Goal: Task Accomplishment & Management: Complete application form

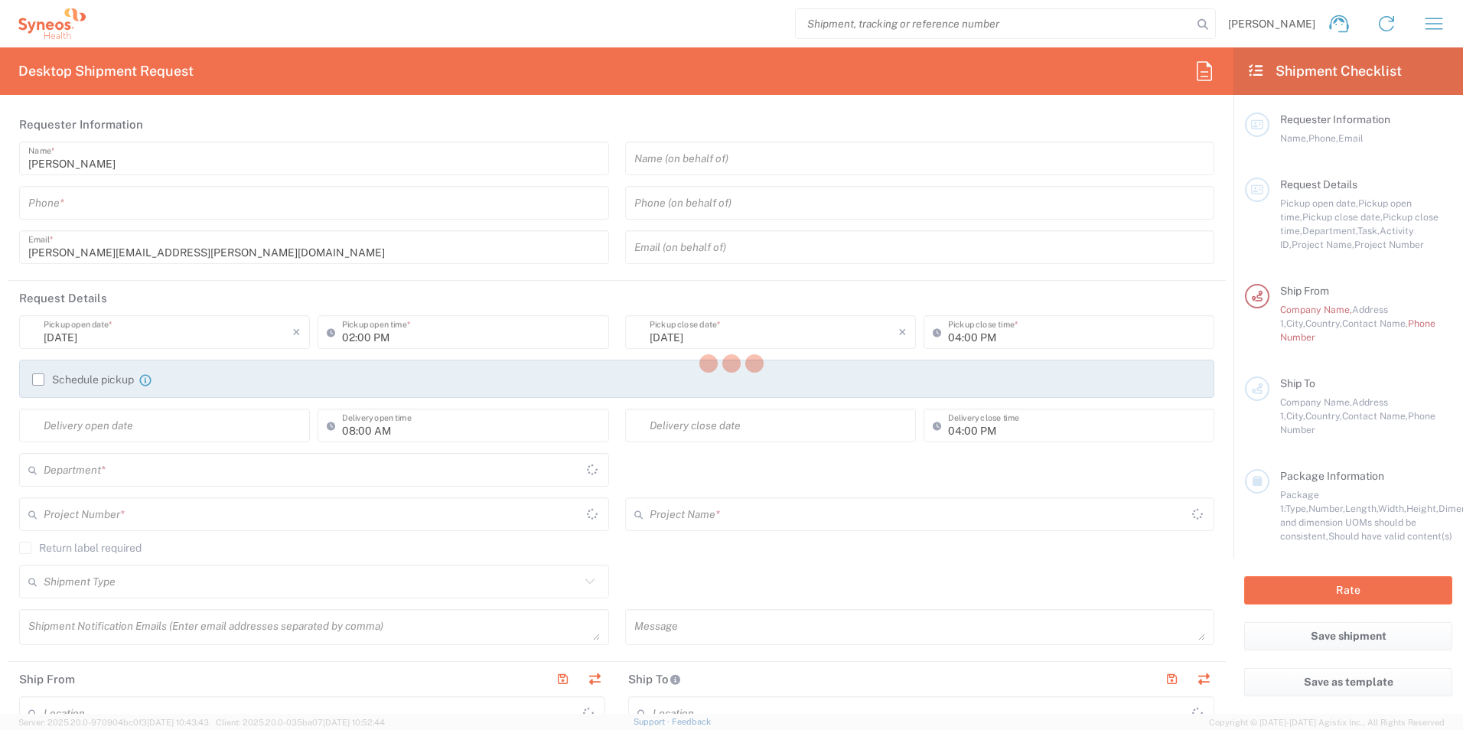
type input "[GEOGRAPHIC_DATA]"
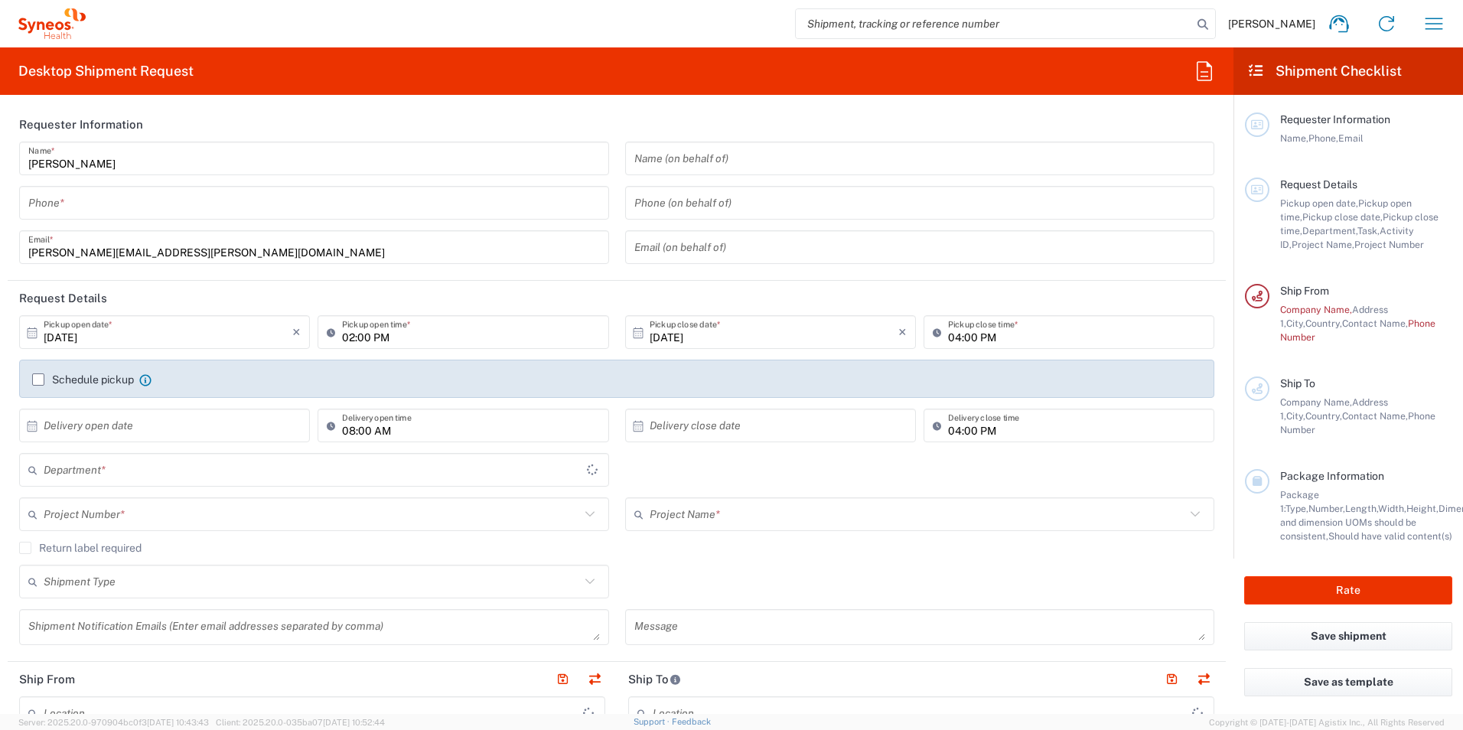
type input "3213"
type input "[GEOGRAPHIC_DATA]"
type input "Syneos Health UK Limited"
click at [1434, 28] on icon "button" at bounding box center [1434, 23] width 24 height 24
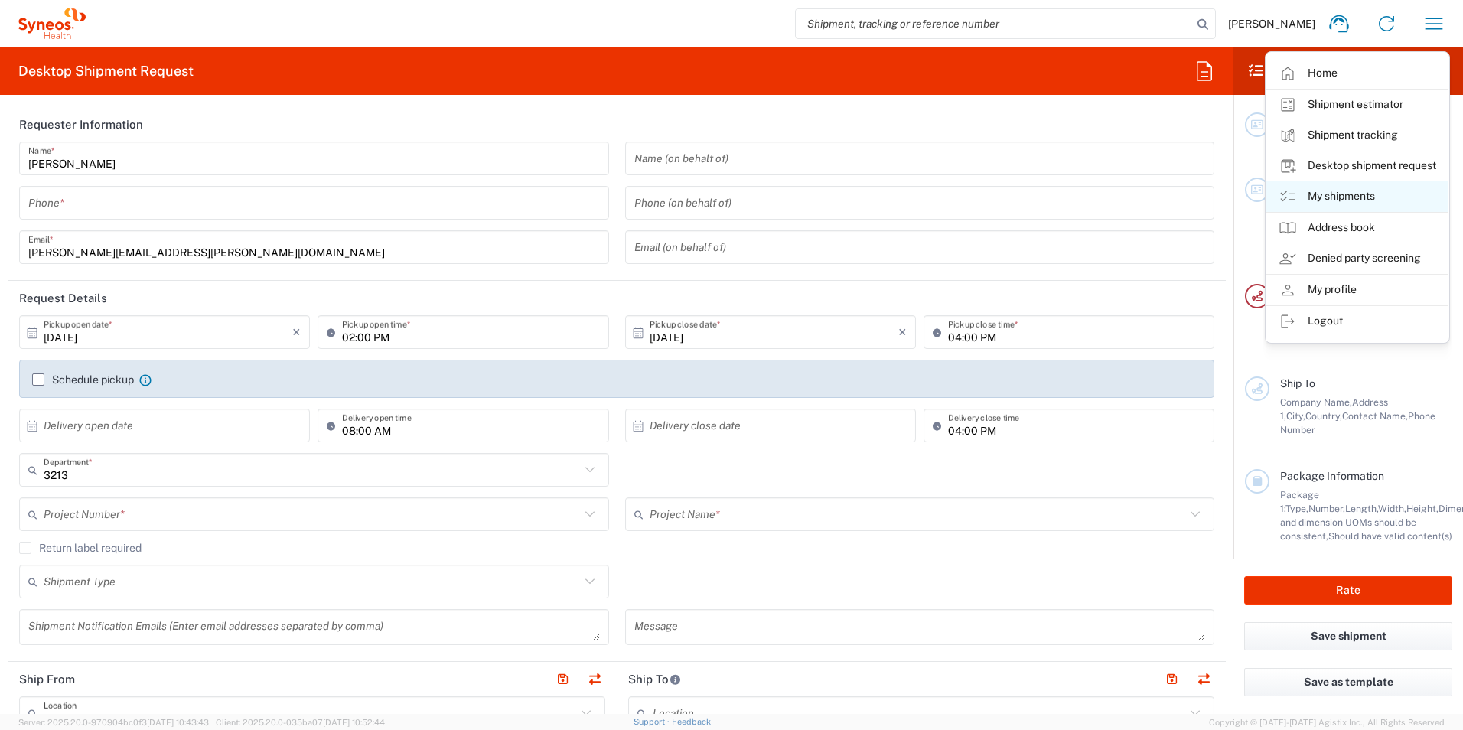
click at [1343, 193] on link "My shipments" at bounding box center [1358, 196] width 182 height 31
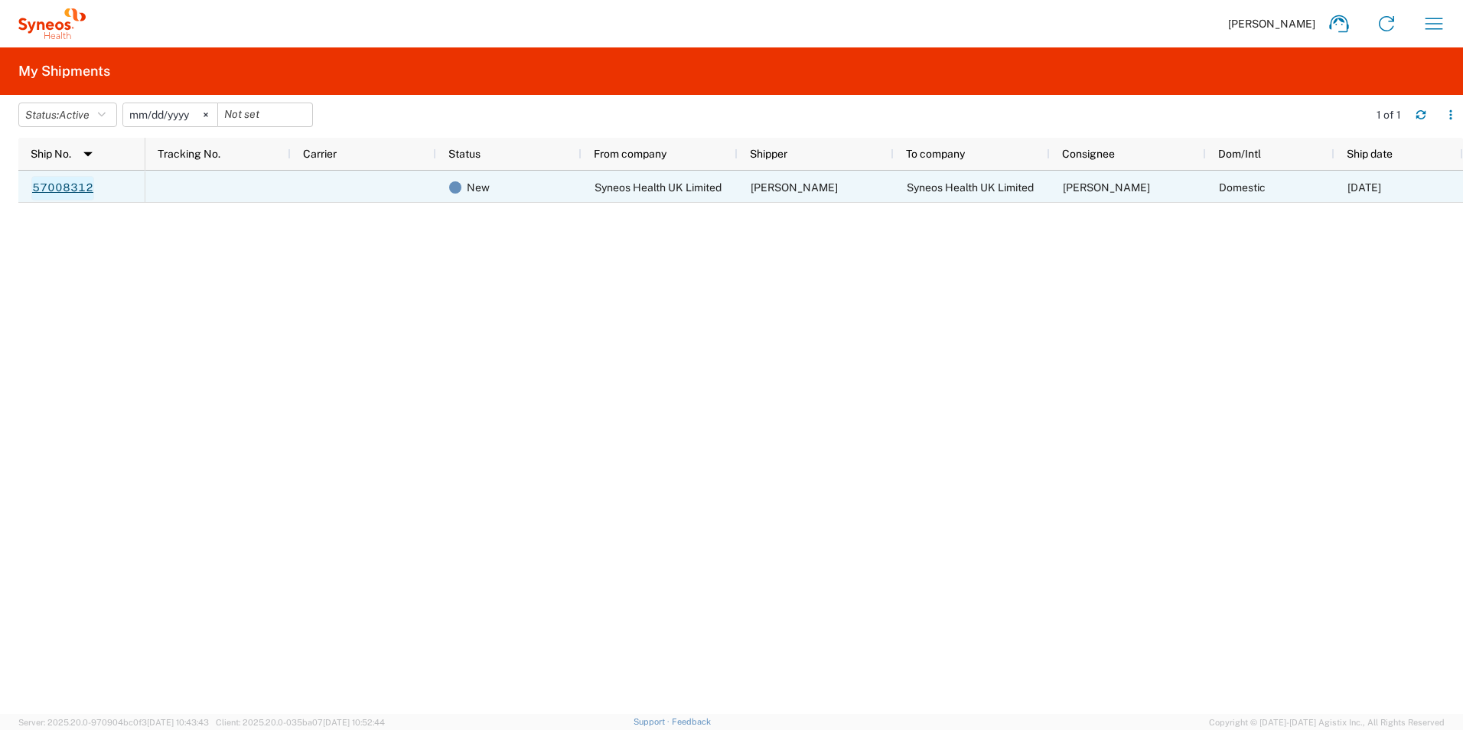
click at [76, 181] on link "57008312" at bounding box center [62, 188] width 63 height 24
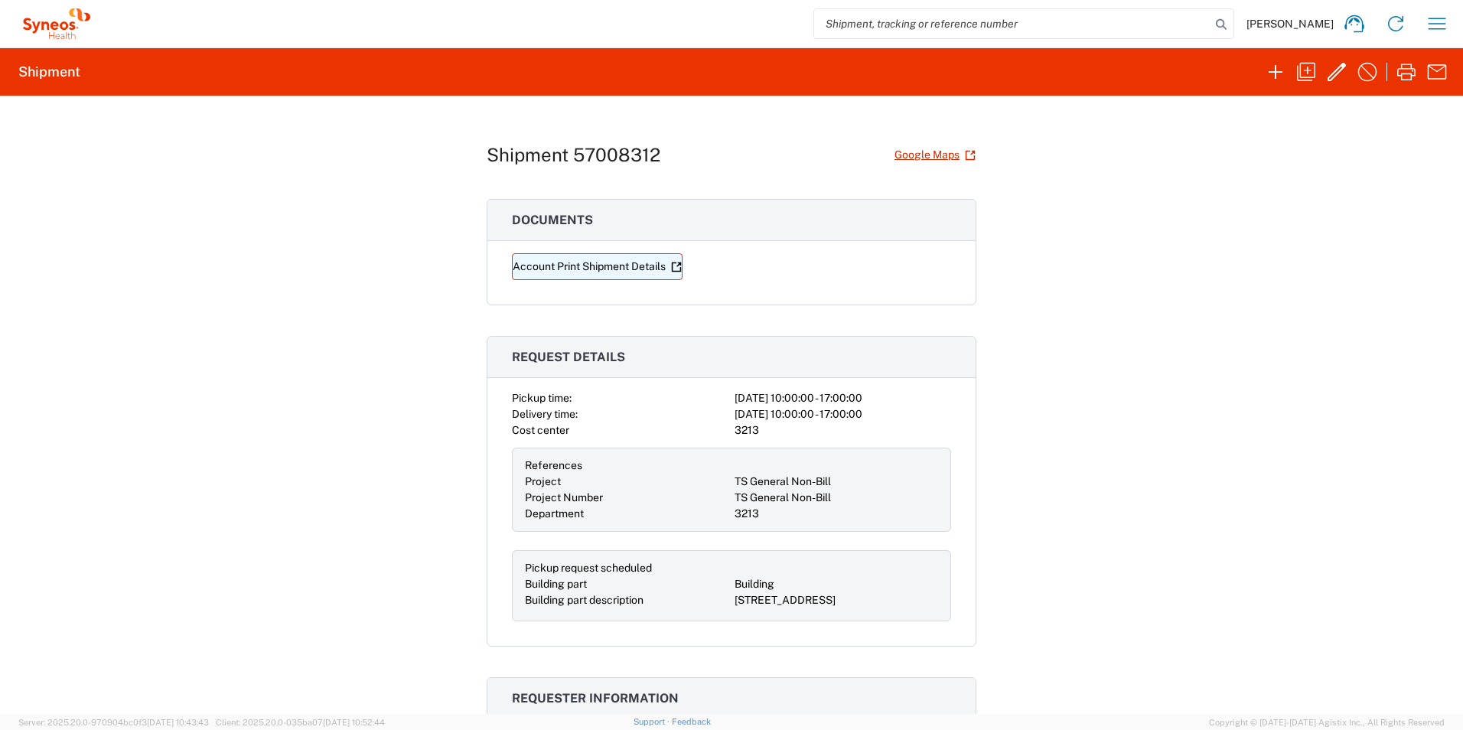
click at [622, 268] on link "Account Print Shipment Details" at bounding box center [597, 266] width 171 height 27
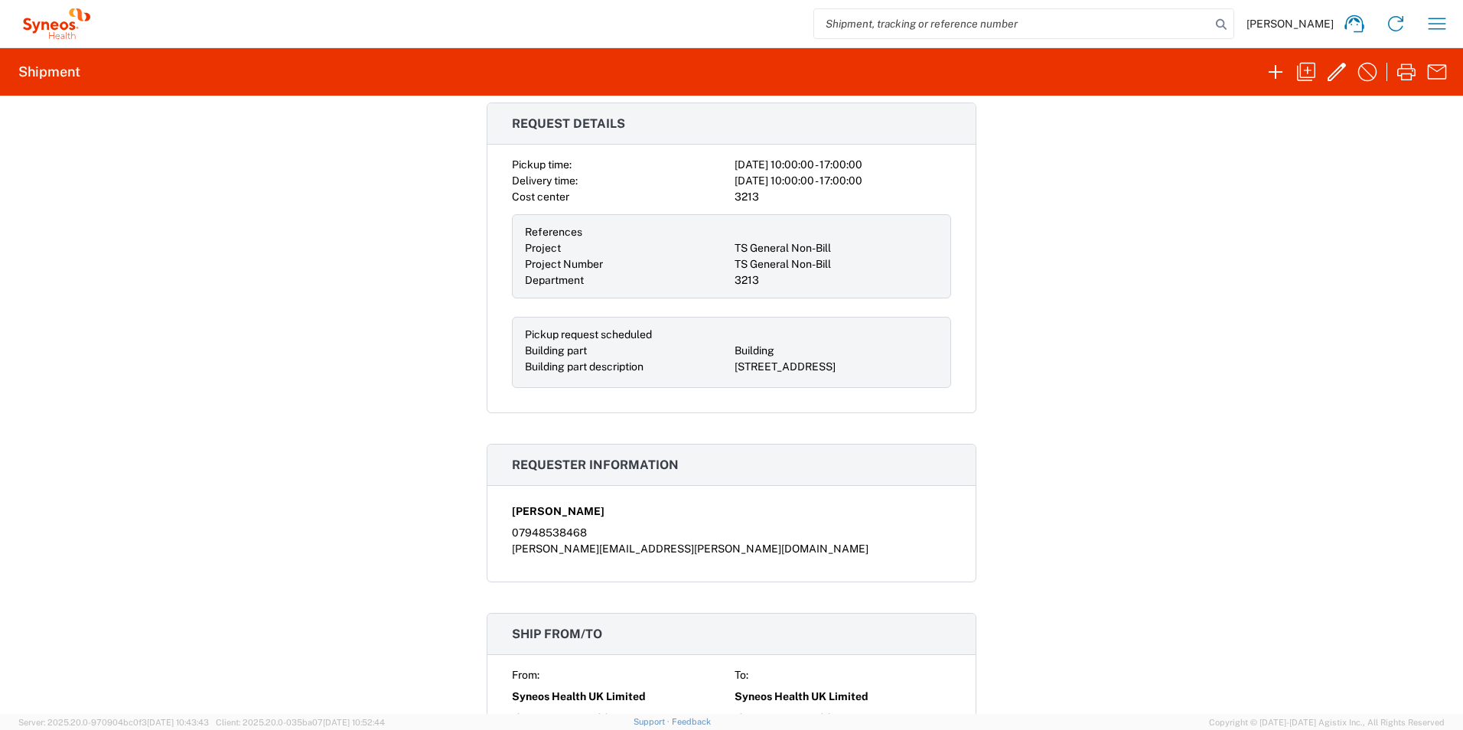
scroll to position [459, 0]
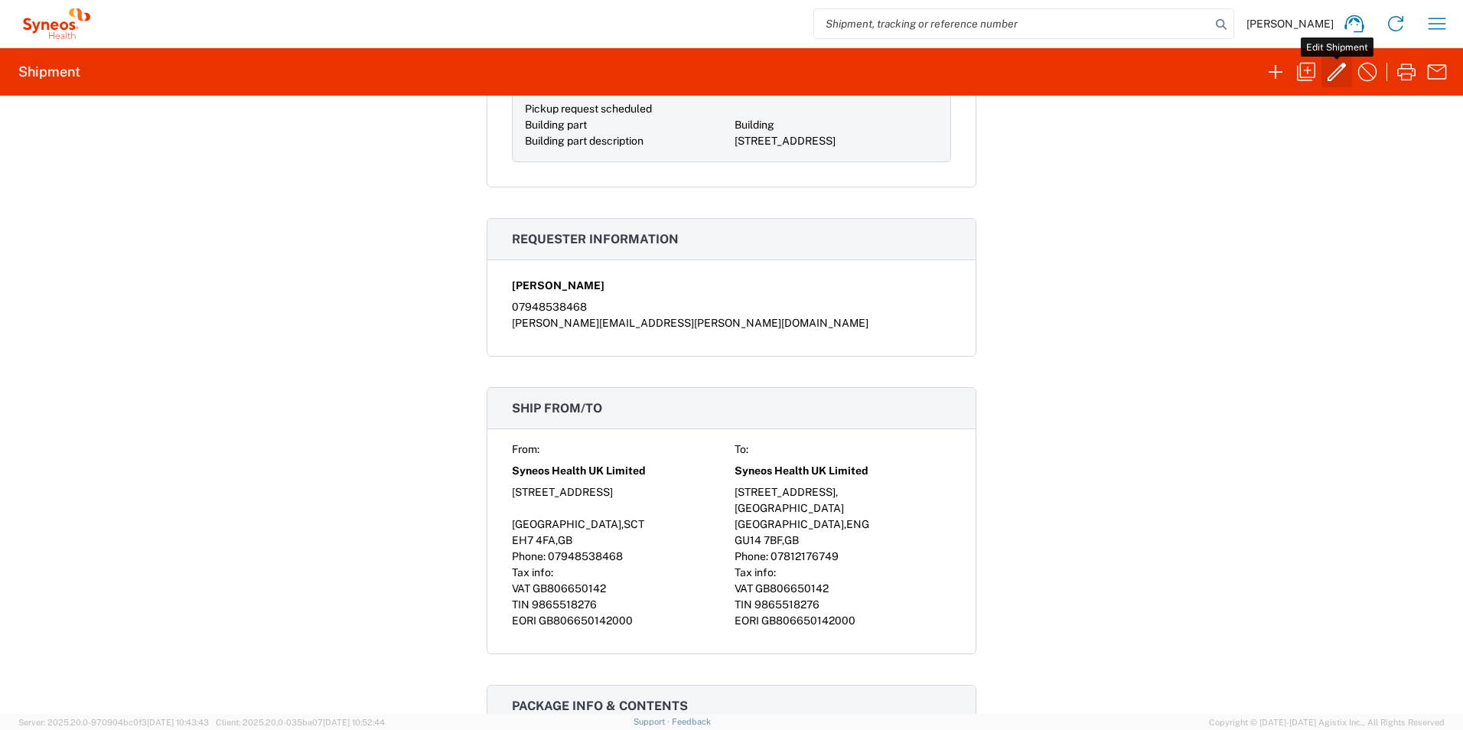
click at [1332, 76] on icon "button" at bounding box center [1337, 72] width 18 height 18
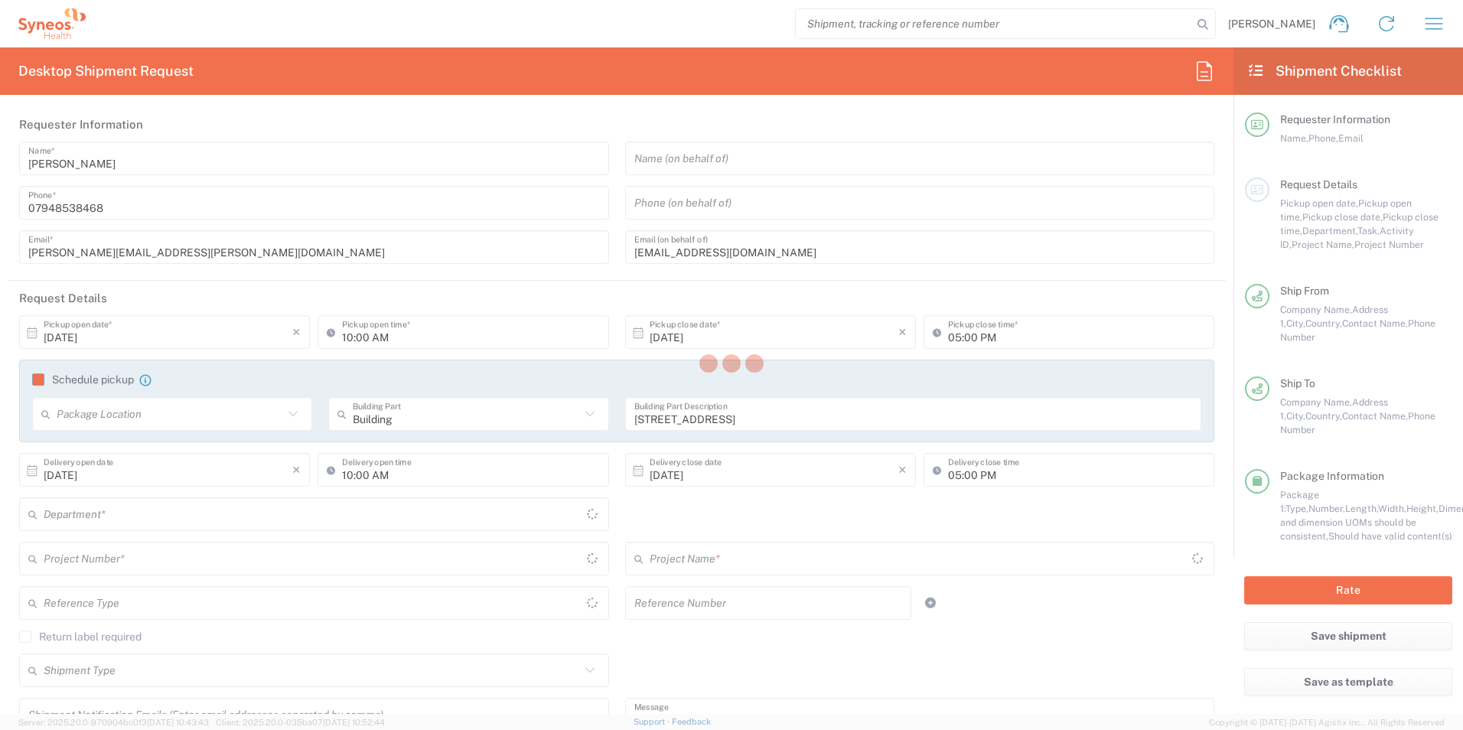
type input "[GEOGRAPHIC_DATA]"
type input "Your Packaging"
type input "3213"
type input "TS General Non-Bill"
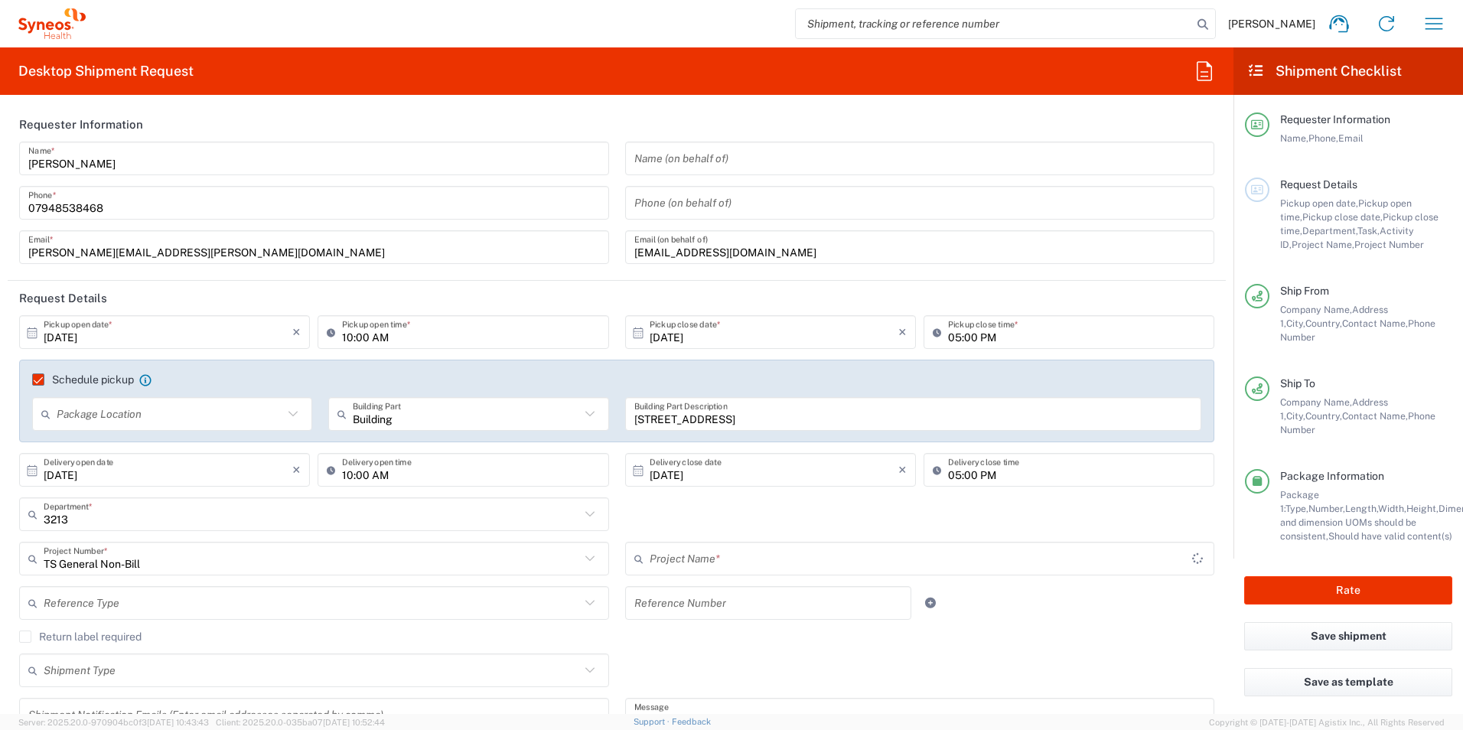
type input "[GEOGRAPHIC_DATA]"
type input "TS General Non-Bill"
click at [1296, 204] on span "Pickup open date," at bounding box center [1320, 202] width 78 height 11
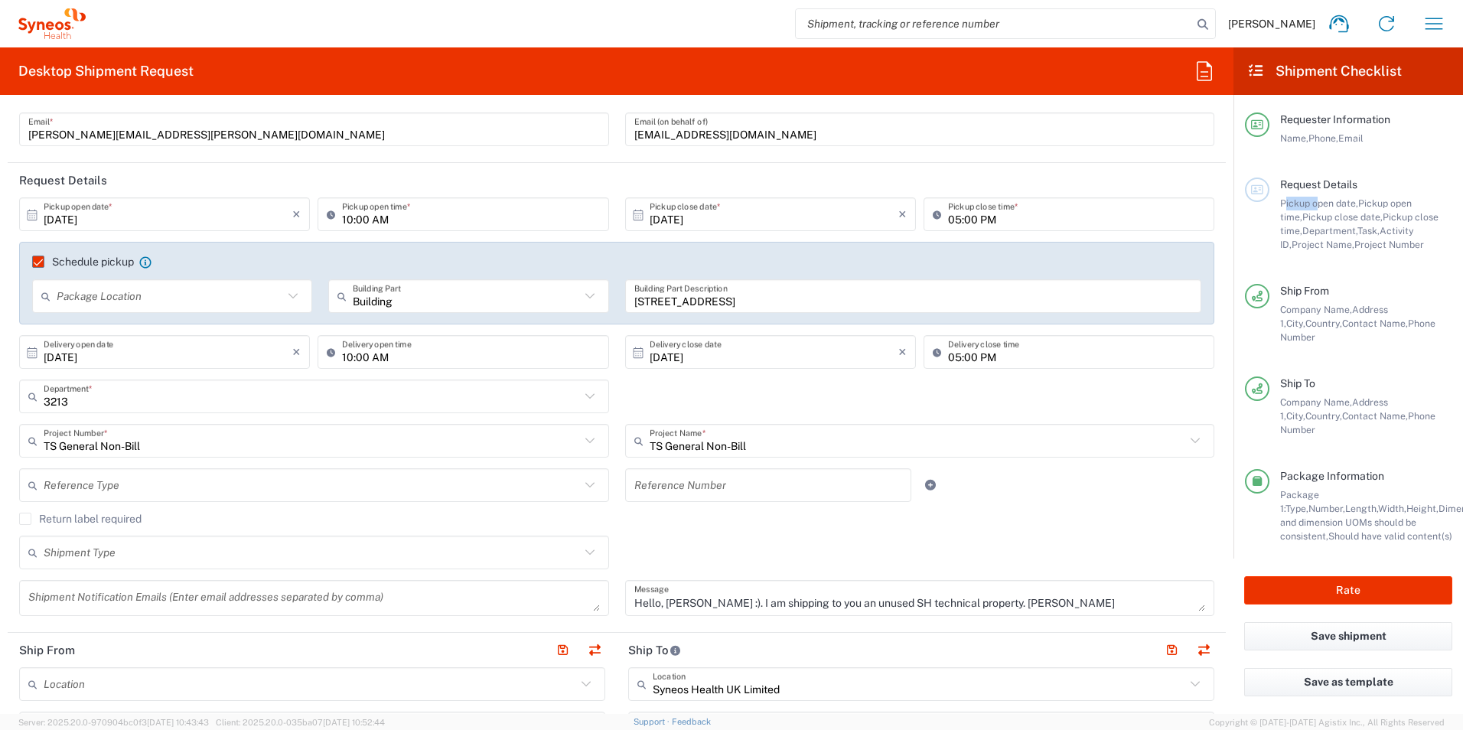
scroll to position [153, 0]
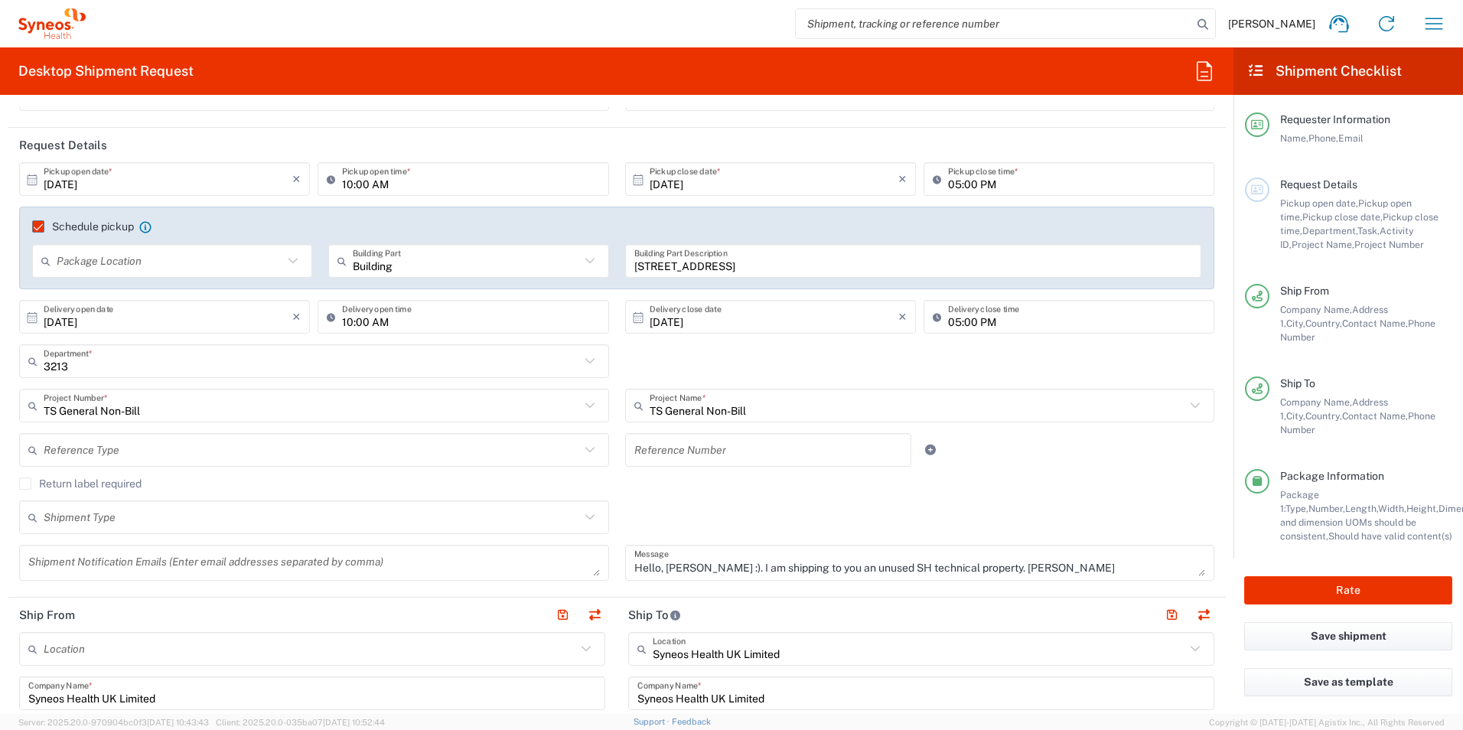
click at [1323, 214] on span "Pickup close date," at bounding box center [1343, 216] width 80 height 11
click at [1323, 194] on div "Request Details Pickup open date, Pickup open time, Pickup close date, Pickup c…" at bounding box center [1361, 215] width 183 height 74
click at [1324, 188] on span "Request Details" at bounding box center [1319, 184] width 77 height 12
drag, startPoint x: 1297, startPoint y: 191, endPoint x: 1252, endPoint y: 188, distance: 44.5
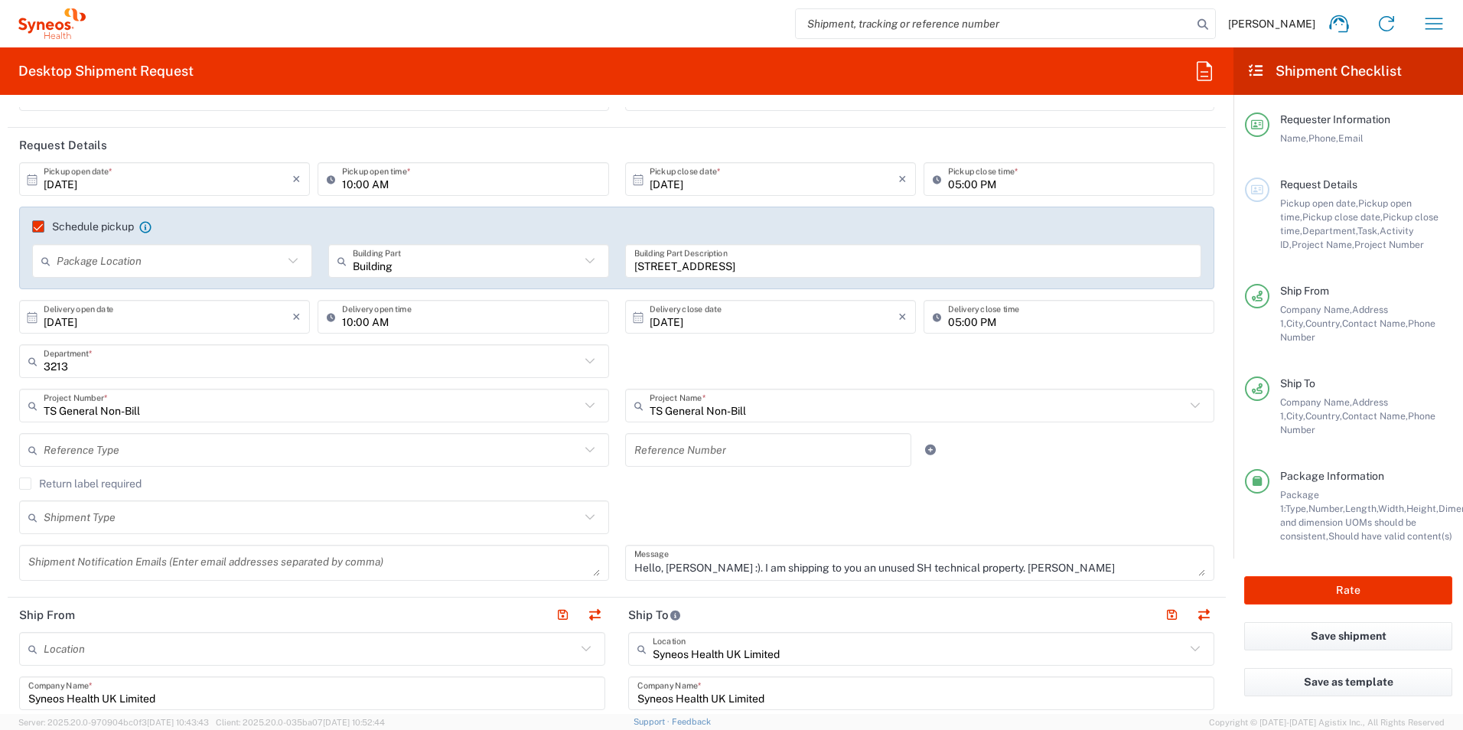
click at [1252, 188] on icon at bounding box center [1258, 189] width 14 height 11
click at [1313, 180] on span "Request Details" at bounding box center [1319, 184] width 77 height 12
click at [295, 318] on icon "×" at bounding box center [296, 317] width 8 height 24
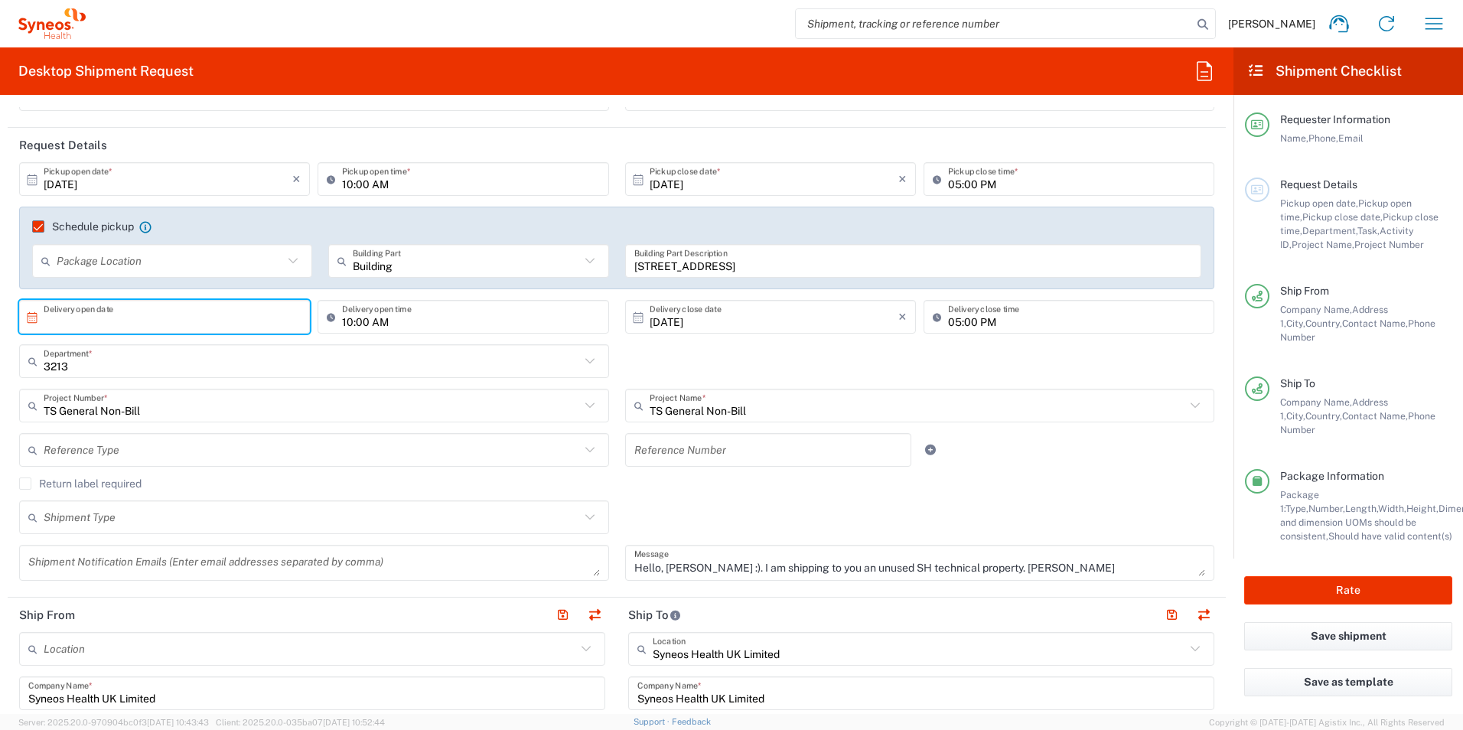
click at [160, 321] on input "text" at bounding box center [168, 317] width 249 height 27
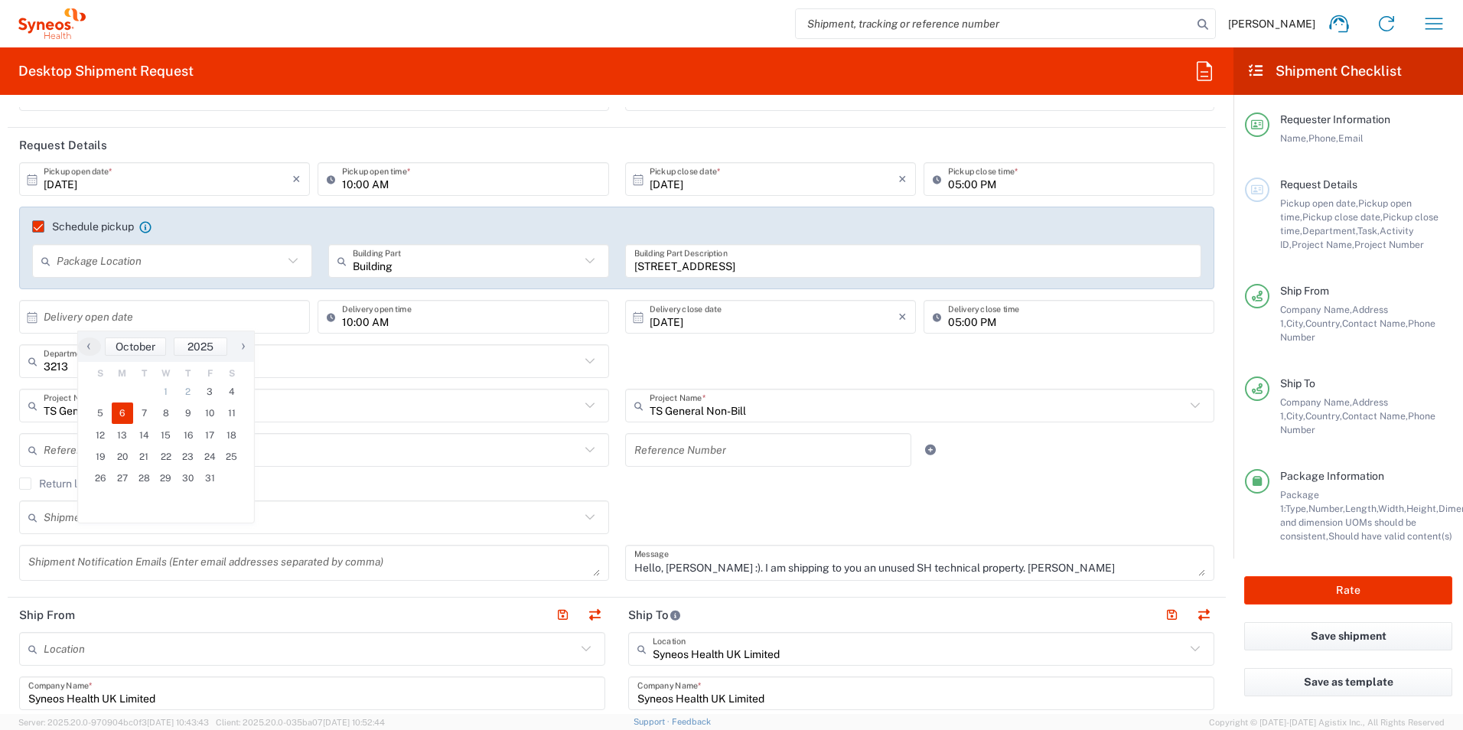
click at [122, 408] on span "6" at bounding box center [123, 413] width 22 height 21
type input "[DATE]"
click at [294, 319] on icon "×" at bounding box center [296, 317] width 8 height 24
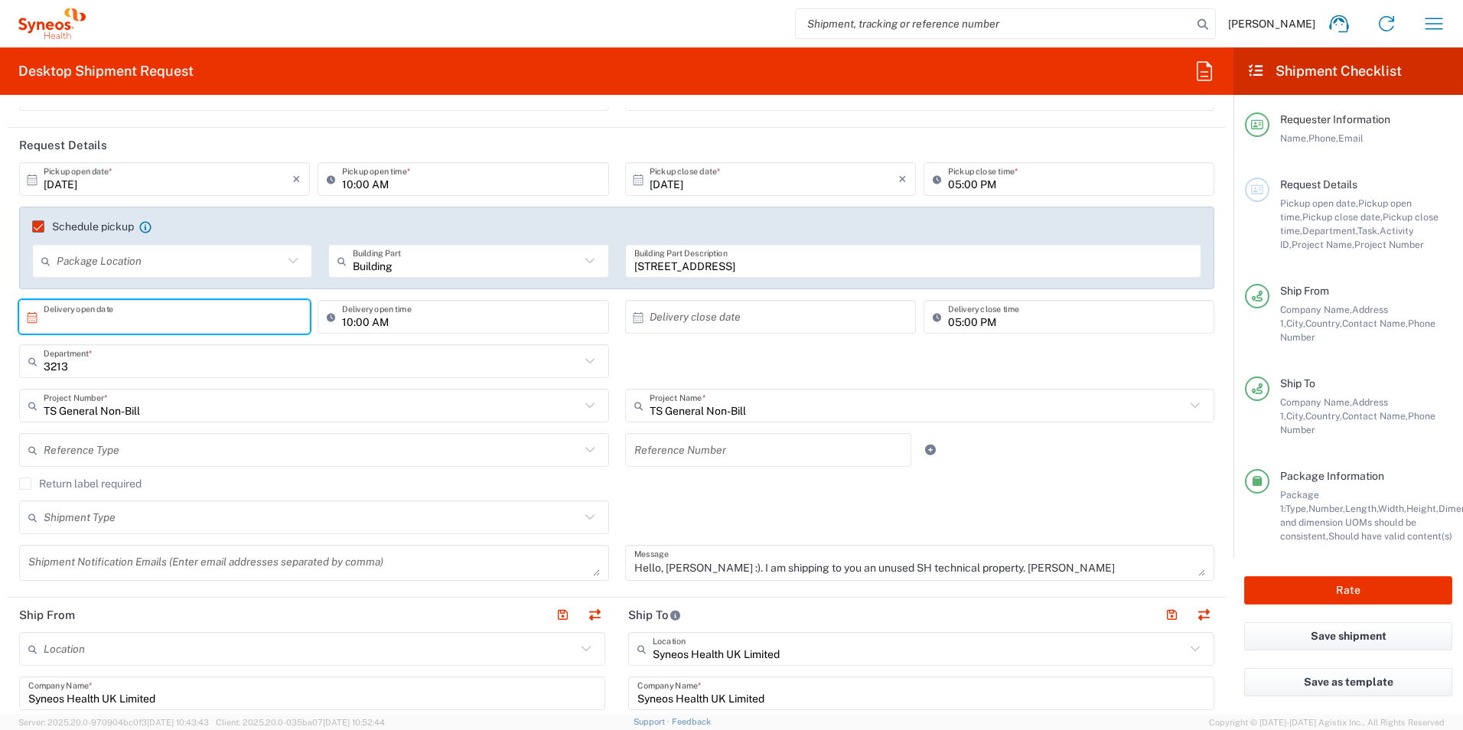
click at [157, 327] on input "text" at bounding box center [168, 317] width 249 height 27
click at [207, 389] on span "3" at bounding box center [210, 391] width 22 height 21
type input "[DATE]"
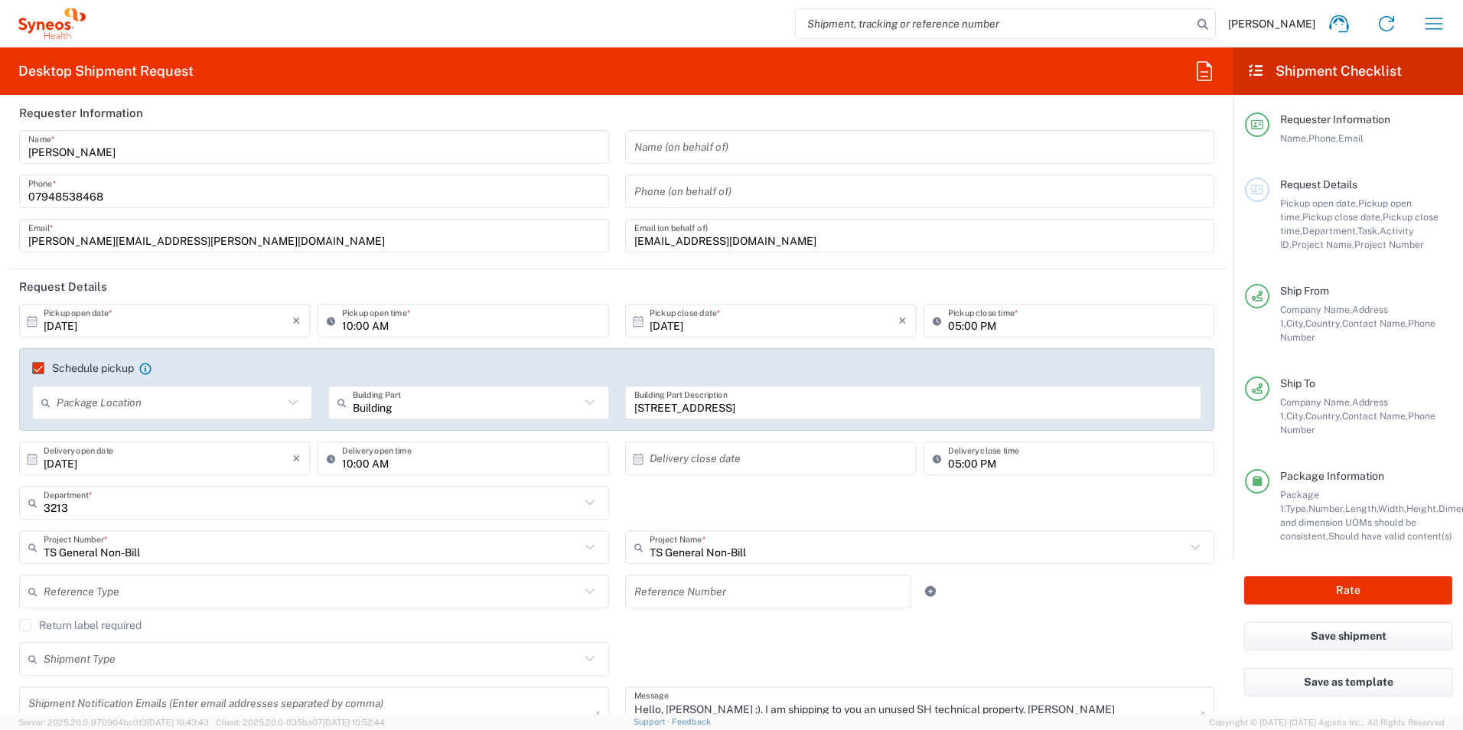
scroll to position [0, 0]
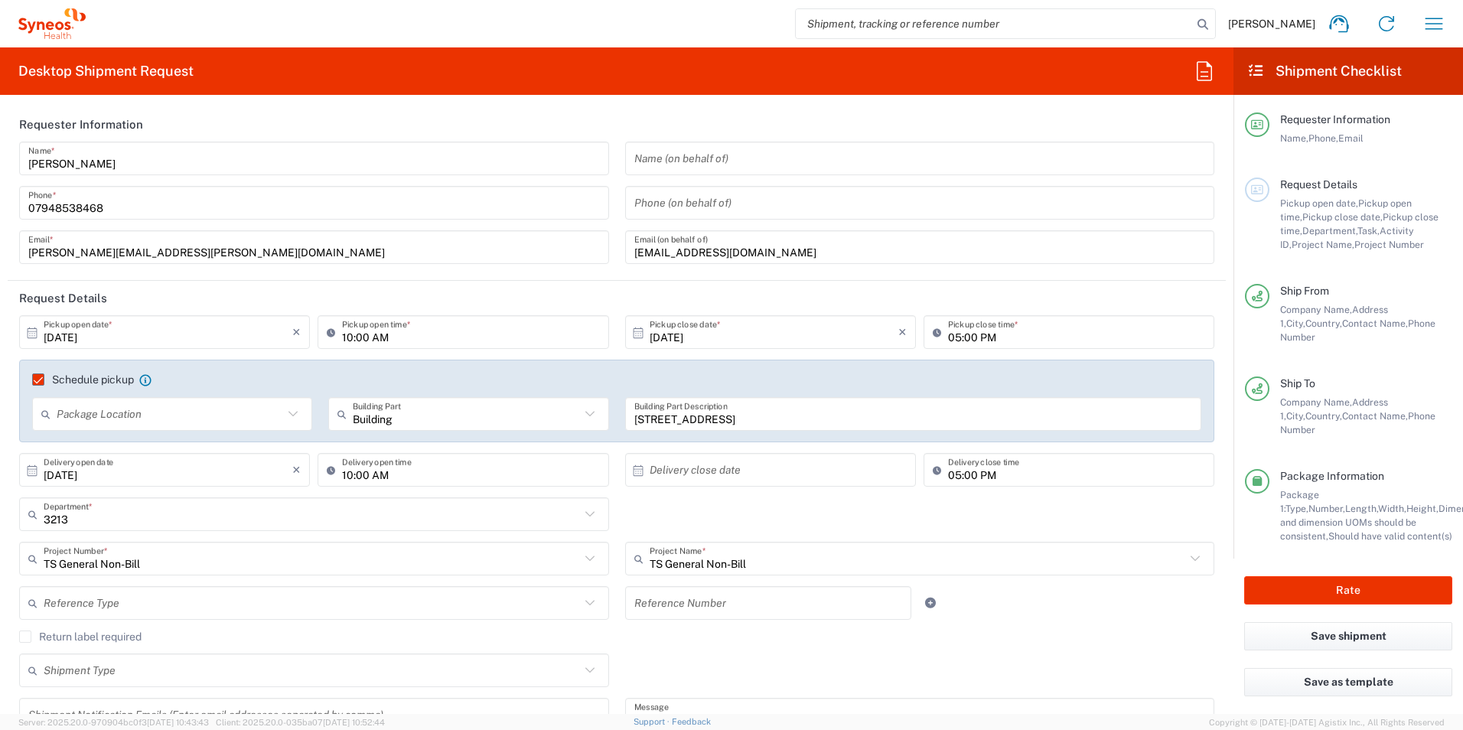
click at [70, 336] on input "[DATE]" at bounding box center [168, 332] width 249 height 27
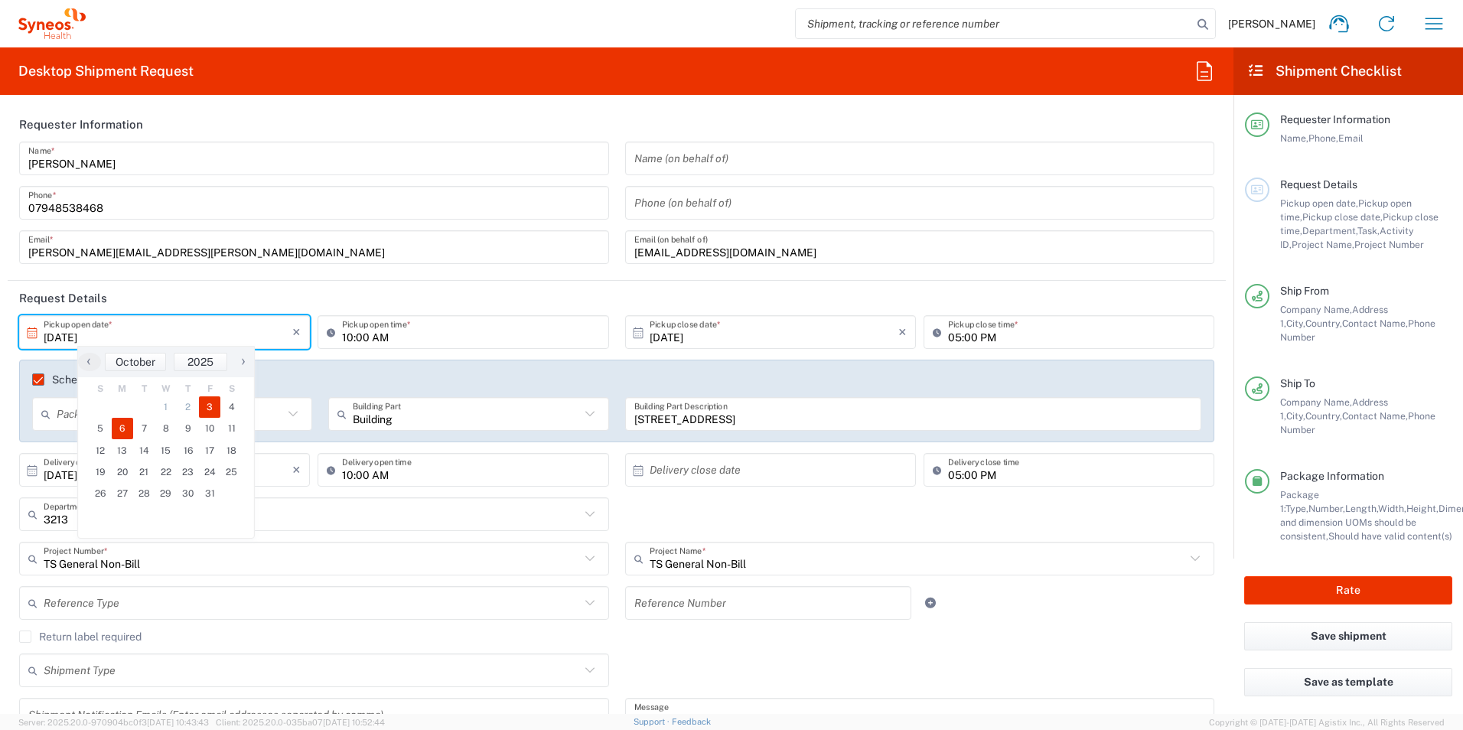
type input "[DATE]"
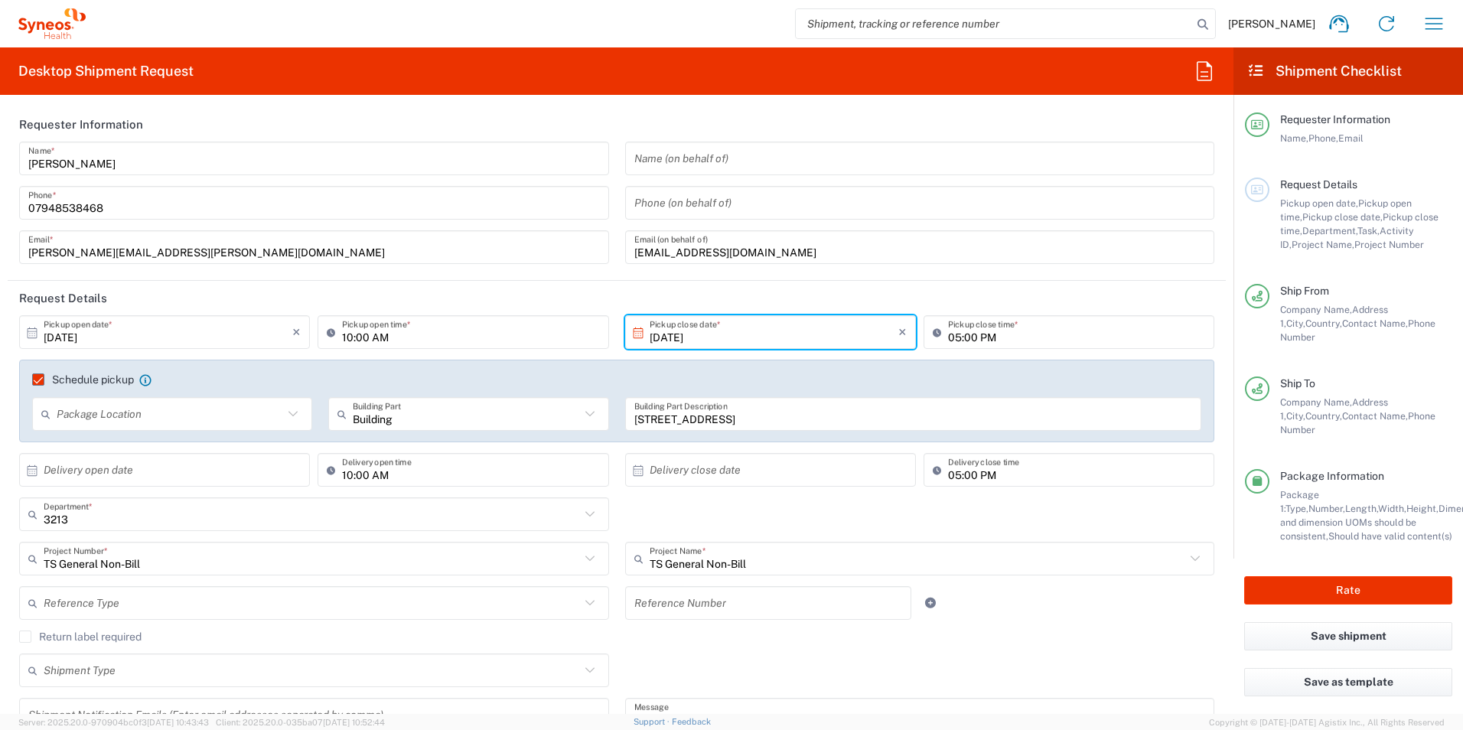
click at [670, 339] on input "[DATE]" at bounding box center [774, 332] width 249 height 27
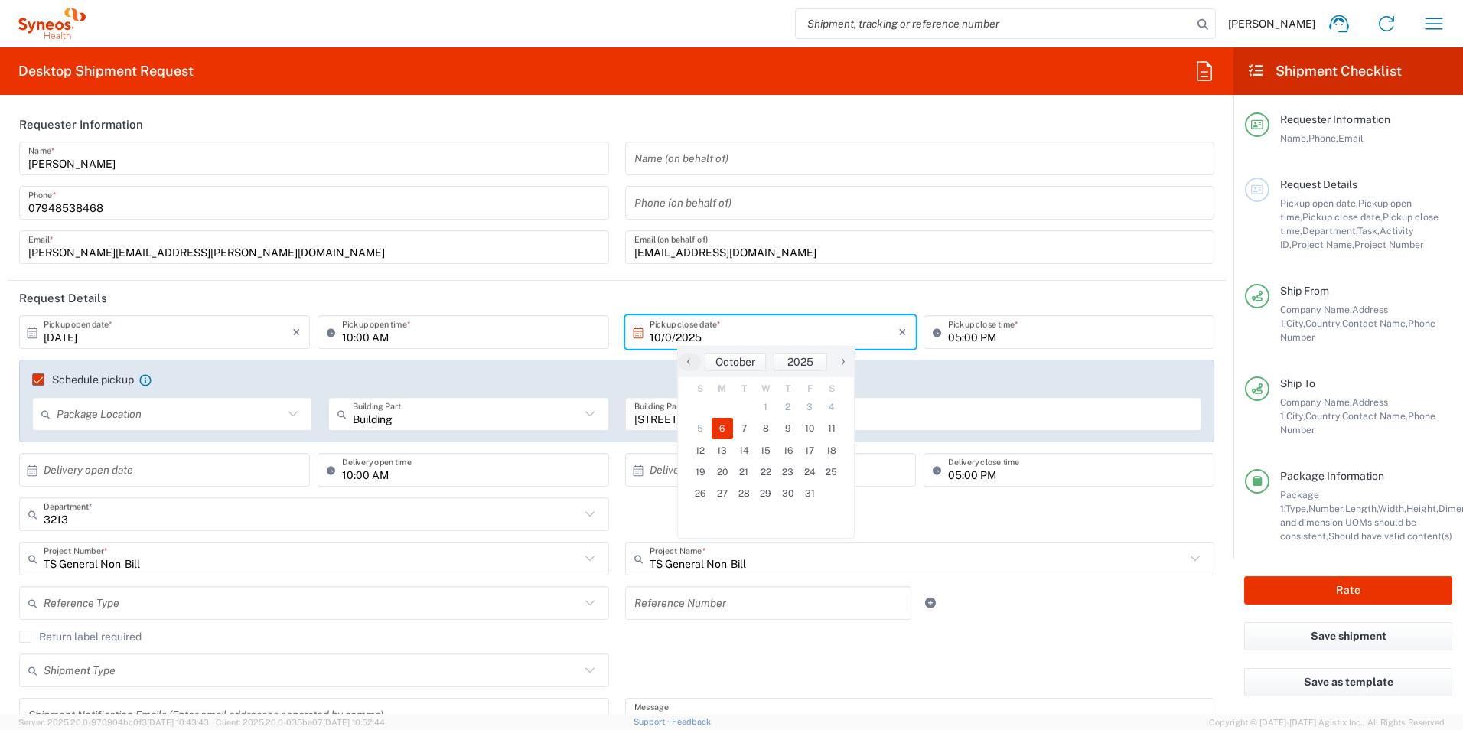
type input "[DATE]"
click at [287, 285] on header "Request Details" at bounding box center [617, 298] width 1219 height 34
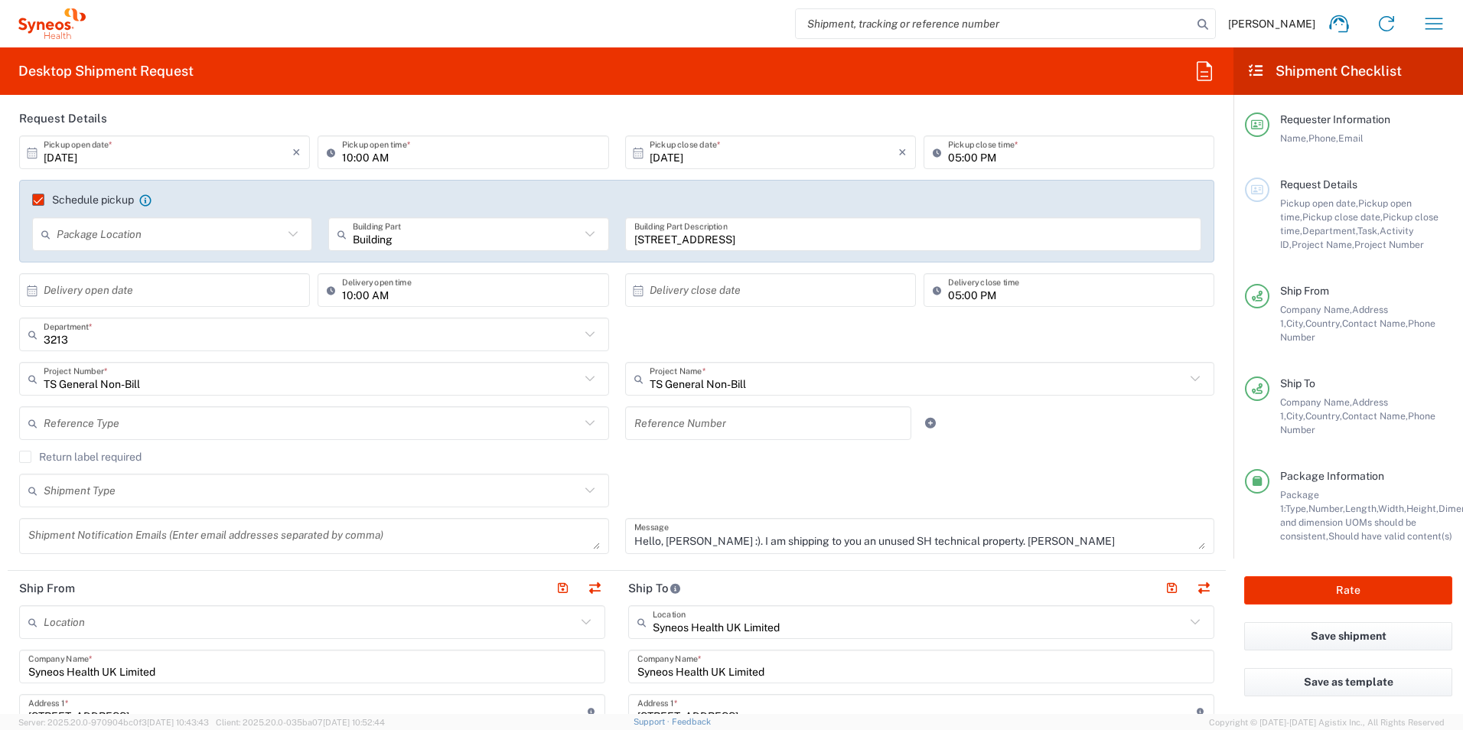
scroll to position [153, 0]
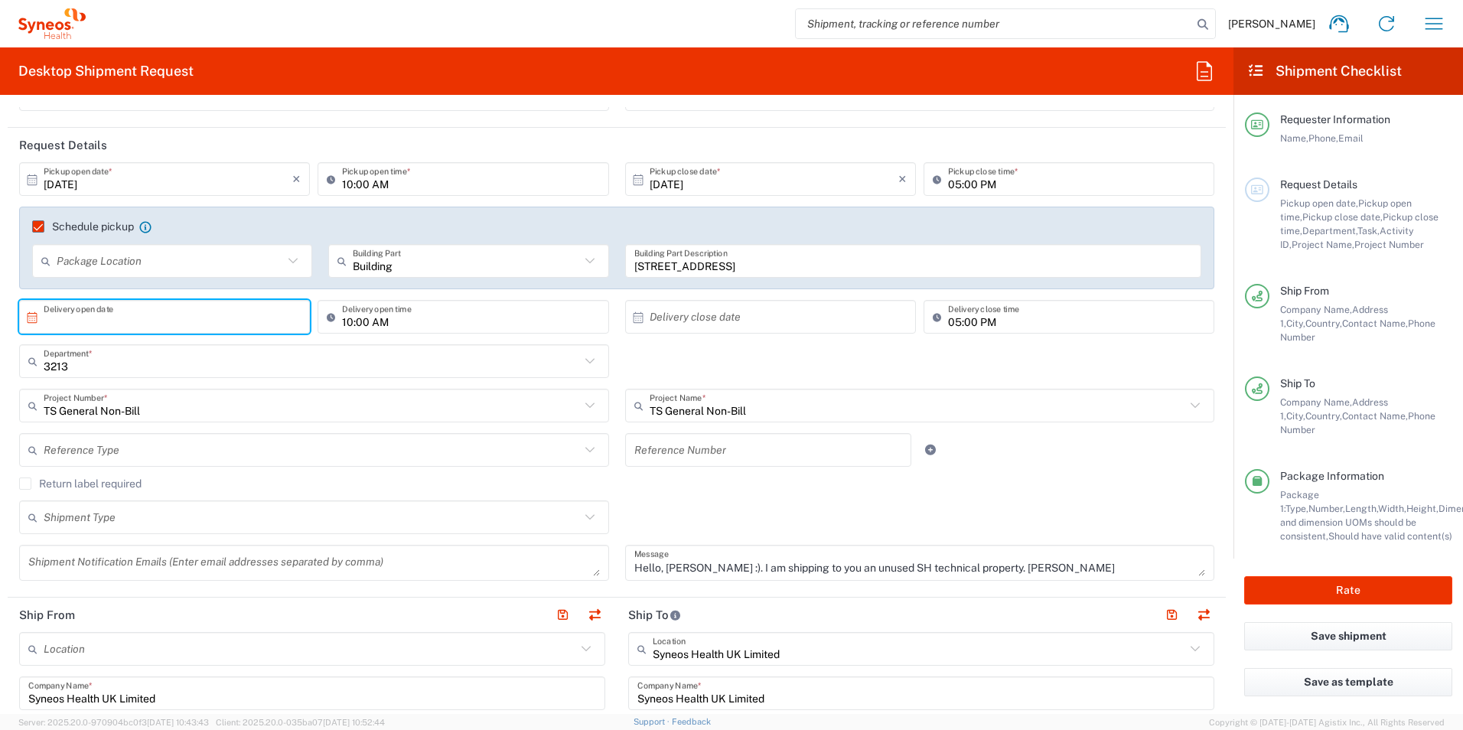
click at [98, 318] on input "text" at bounding box center [168, 317] width 249 height 27
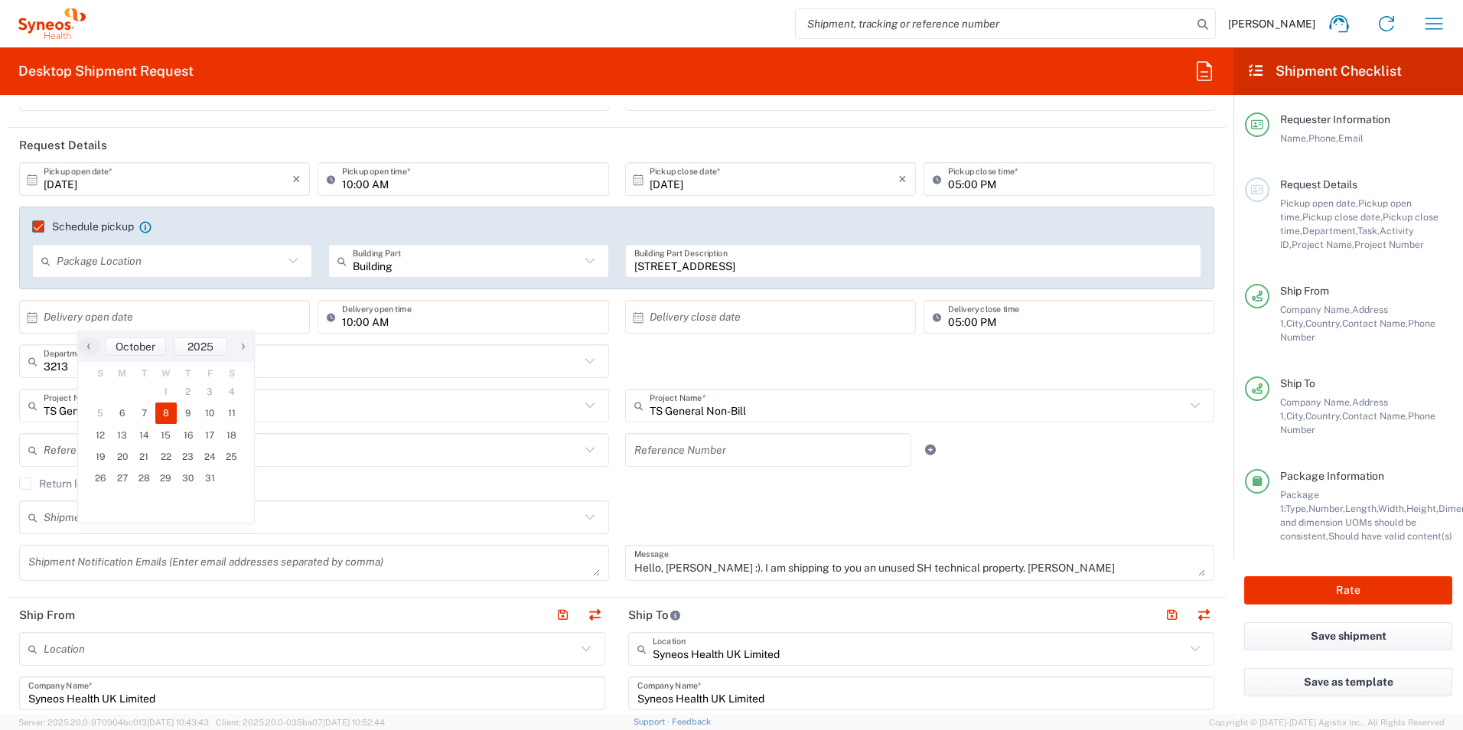
click at [163, 413] on span "8" at bounding box center [166, 413] width 22 height 21
type input "[DATE]"
click at [396, 324] on input "10:00 AM" at bounding box center [470, 317] width 257 height 27
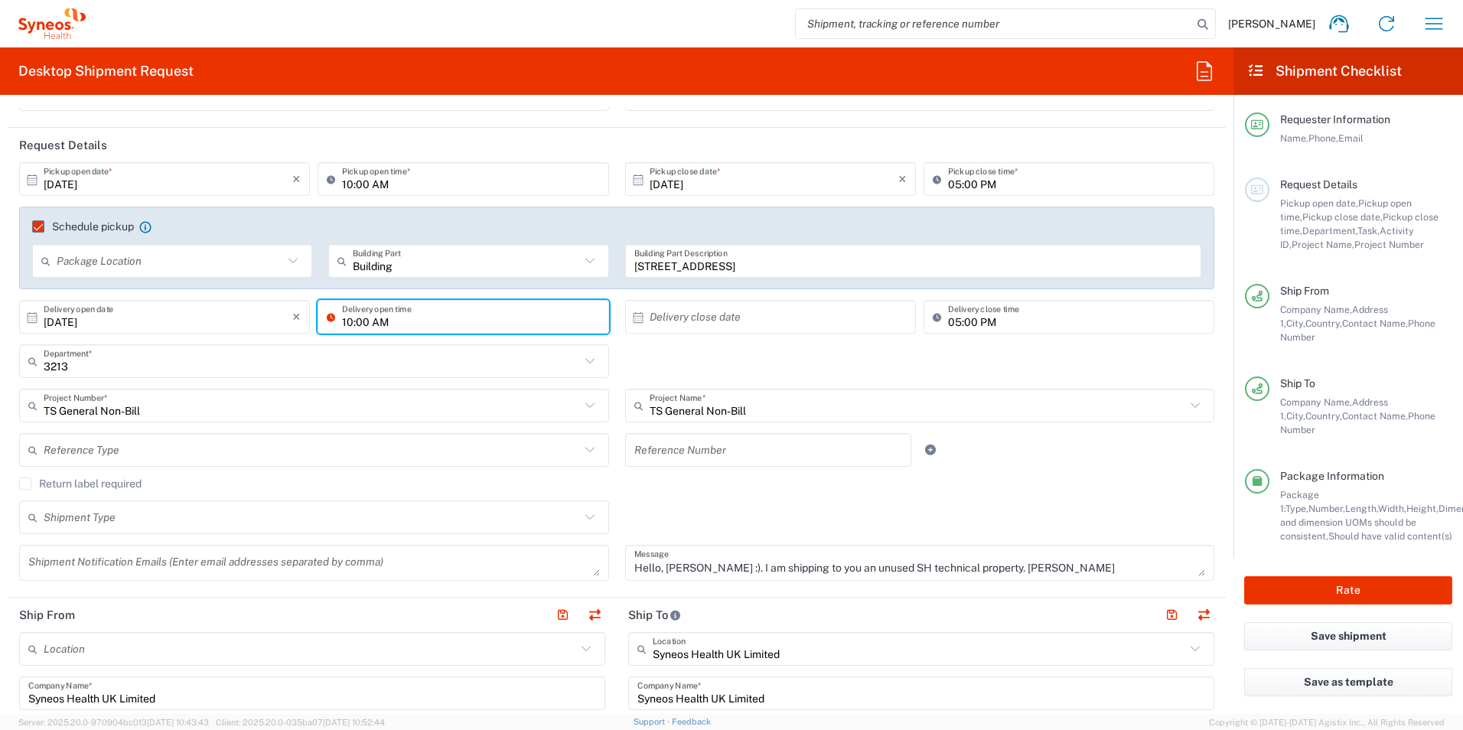
click at [392, 325] on input "10:00 AM" at bounding box center [470, 317] width 257 height 27
click at [758, 318] on input "text" at bounding box center [774, 317] width 249 height 27
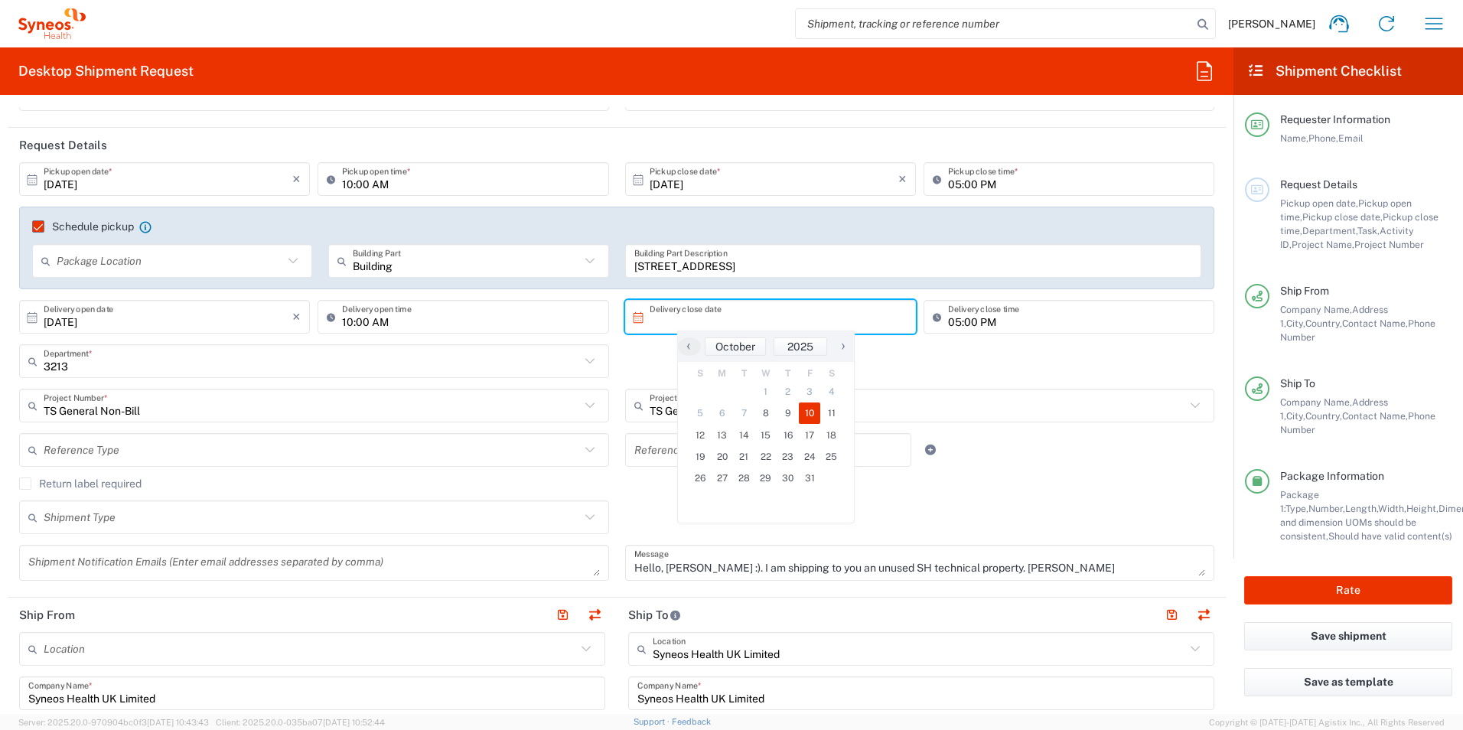
click at [813, 416] on span "10" at bounding box center [810, 413] width 22 height 21
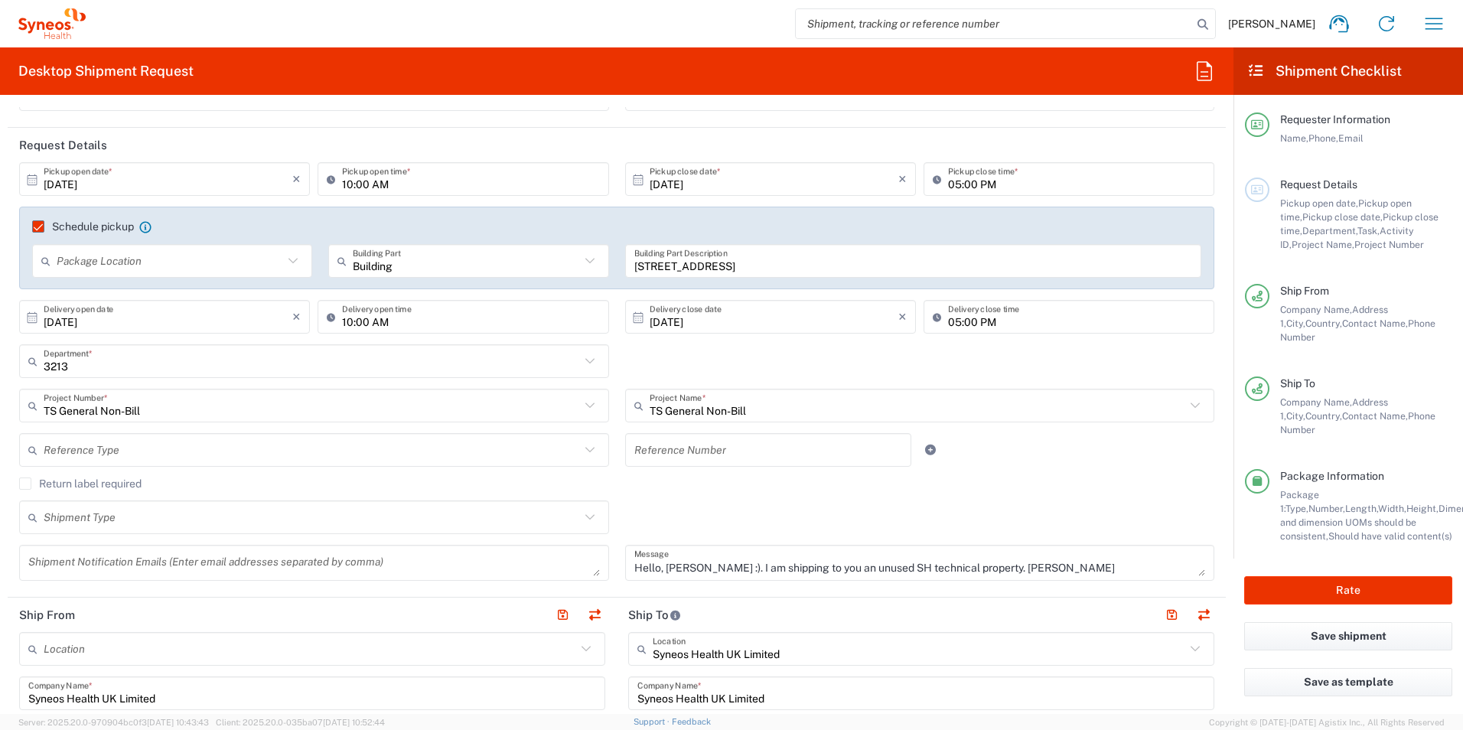
click at [700, 325] on input "[DATE]" at bounding box center [774, 317] width 249 height 27
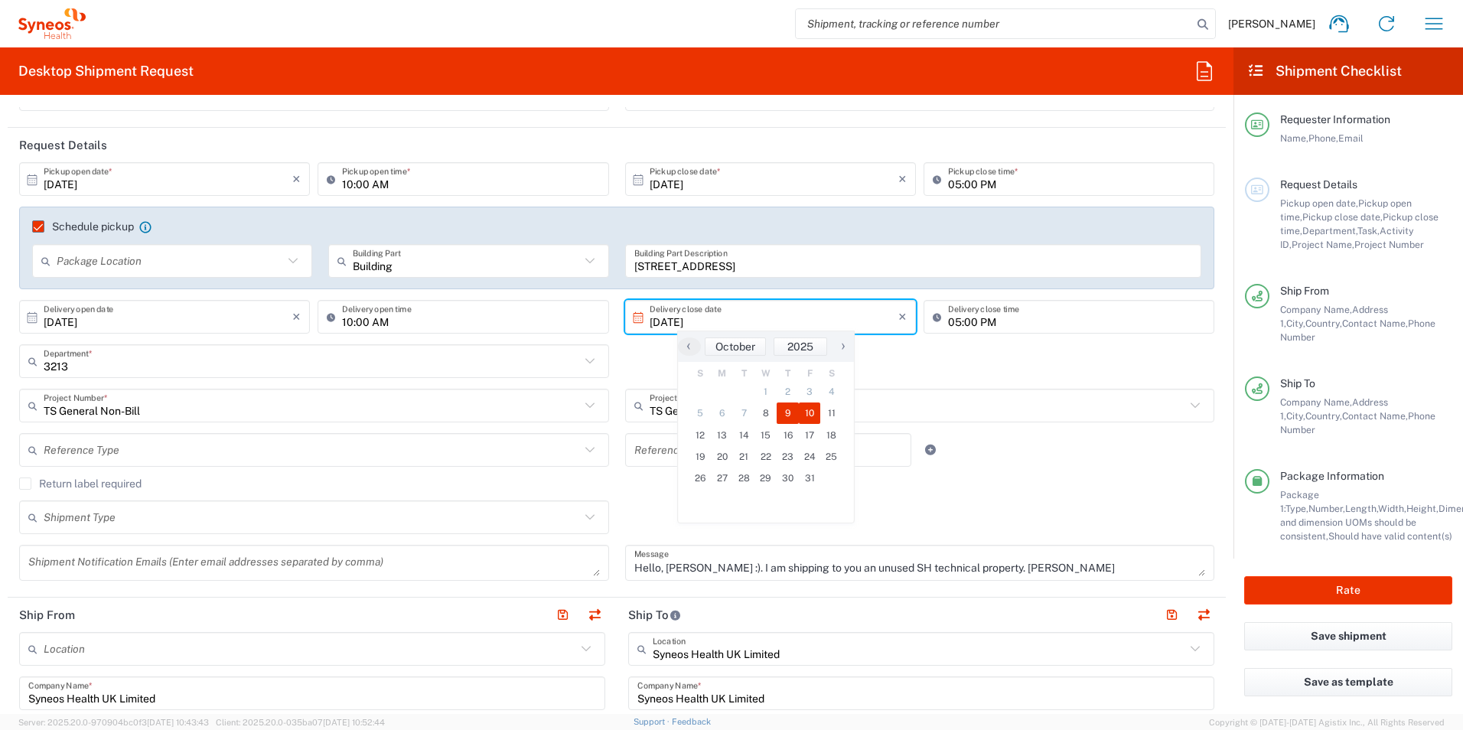
click at [790, 414] on span "9" at bounding box center [788, 413] width 22 height 21
type input "[DATE]"
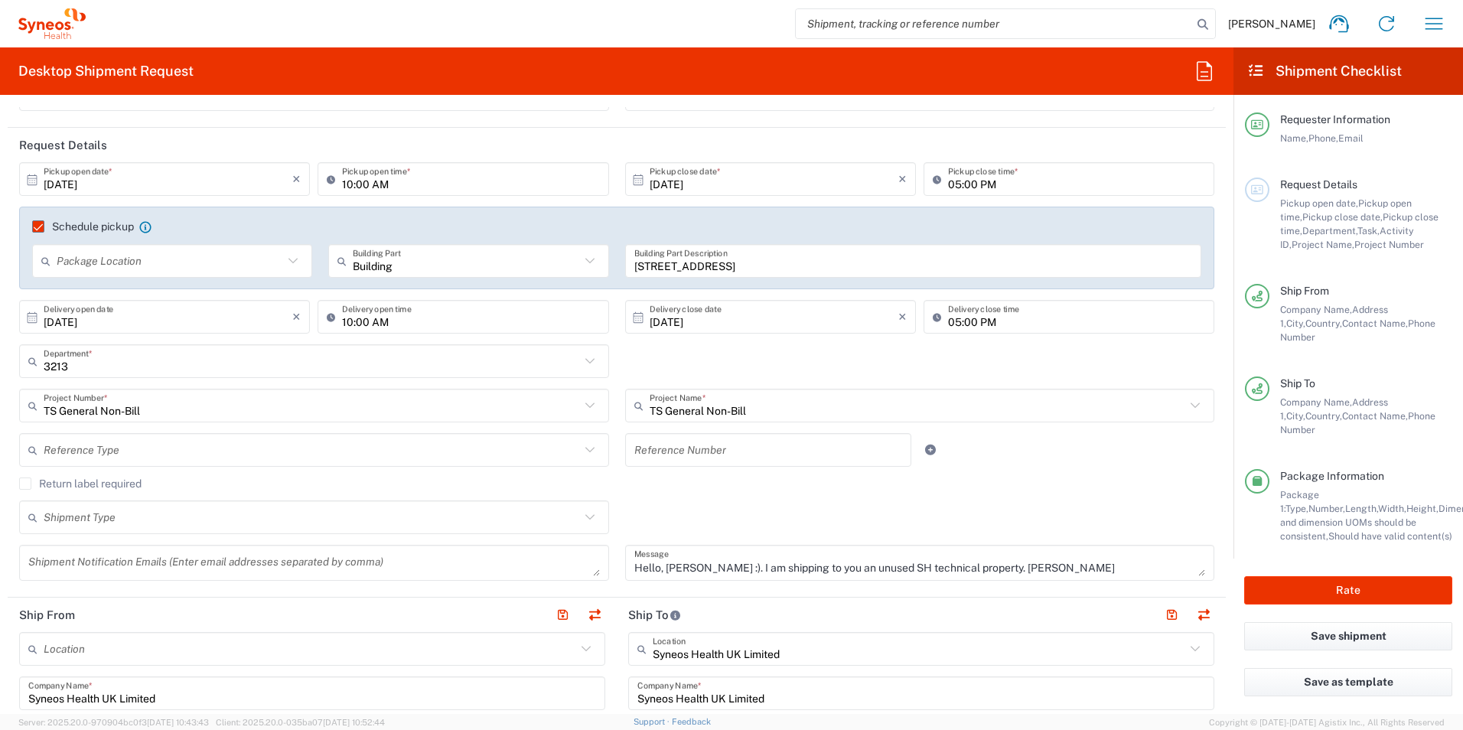
click at [951, 325] on input "05:00 PM" at bounding box center [1076, 317] width 257 height 27
type input "04:00 PM"
click at [944, 370] on div "3213 Department * 3213 3000 3100 3109 3110 3111 3112 3125 3130 3135 3136 3150 3…" at bounding box center [617, 366] width 1212 height 44
click at [1346, 580] on button "Rate" at bounding box center [1349, 590] width 208 height 28
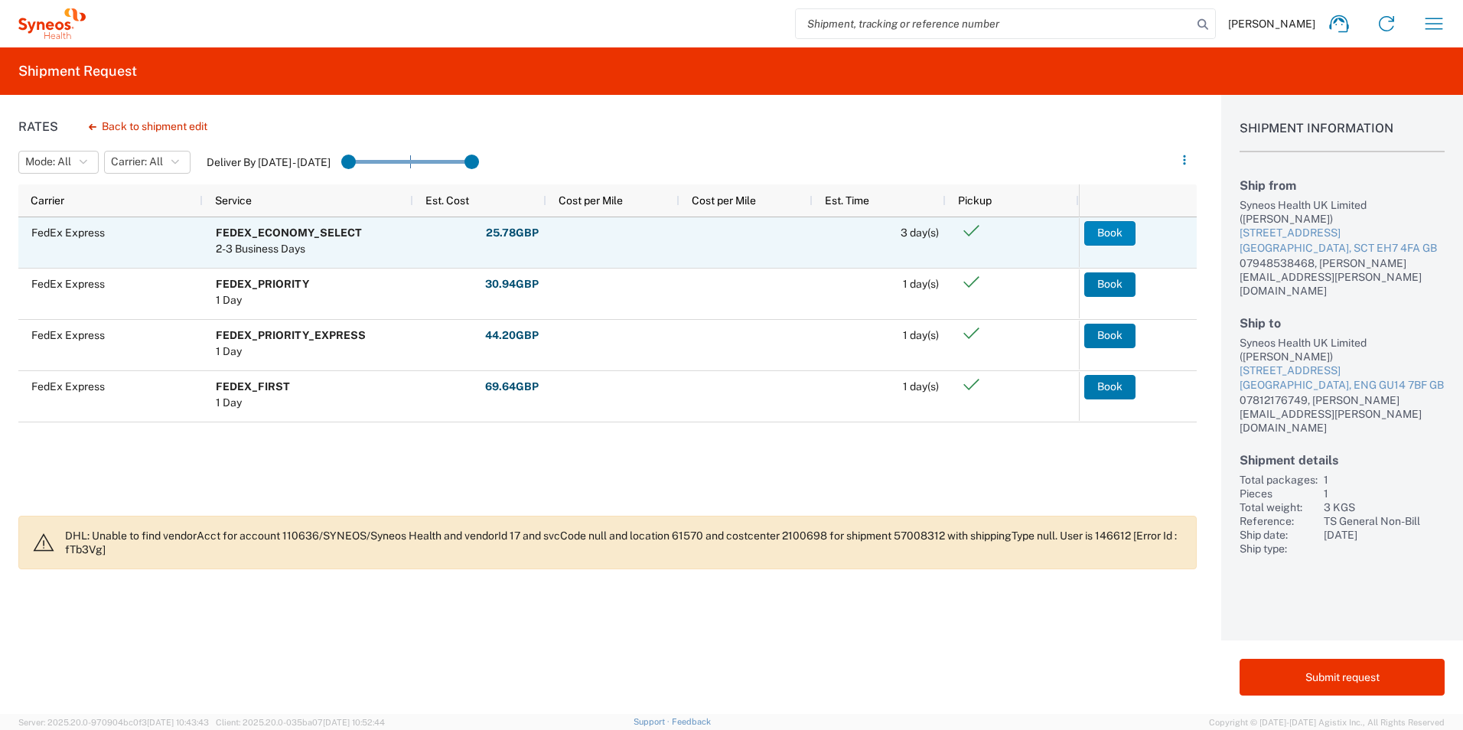
click at [1098, 235] on button "Book" at bounding box center [1110, 233] width 51 height 24
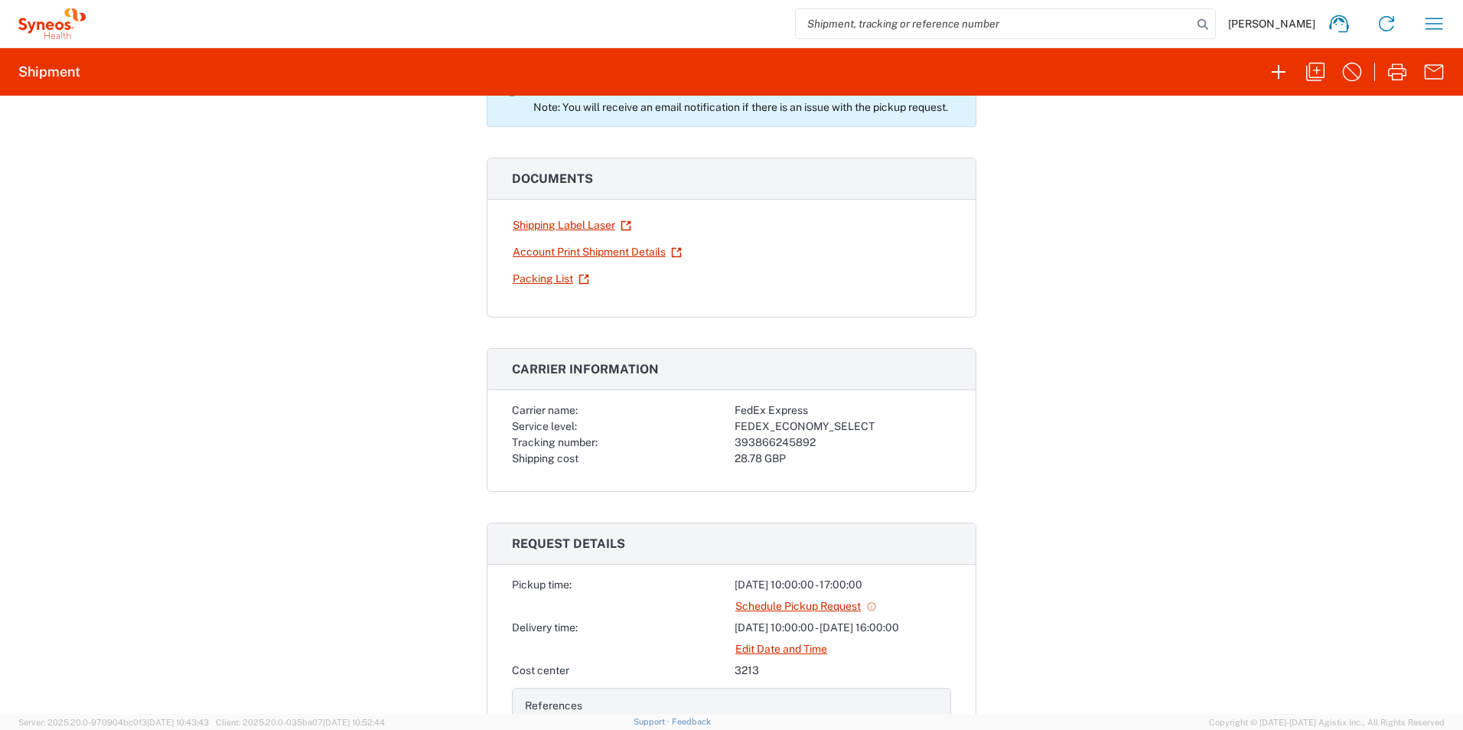
scroll to position [230, 0]
